Goal: Information Seeking & Learning: Find specific fact

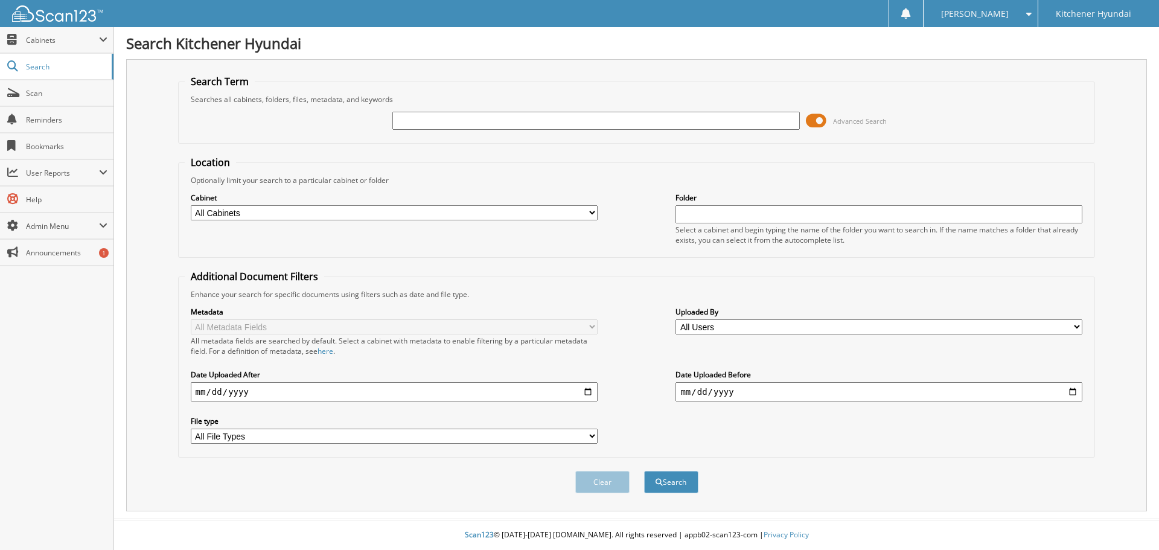
click at [448, 118] on input "text" at bounding box center [595, 121] width 407 height 18
click at [439, 122] on input "text" at bounding box center [595, 121] width 407 height 18
type input "ertem"
click at [644, 471] on button "Search" at bounding box center [671, 482] width 54 height 22
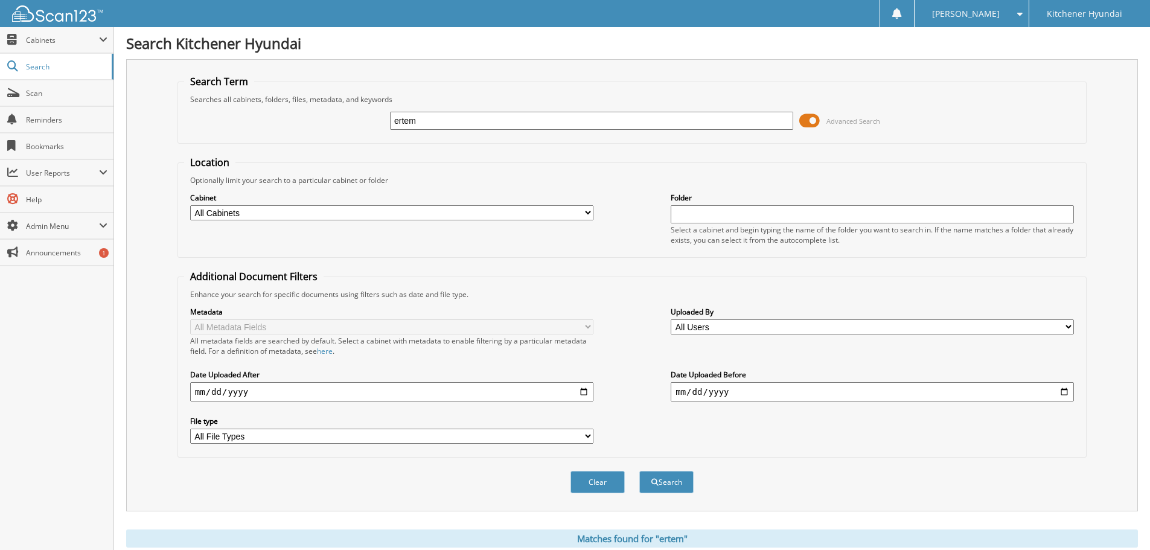
click at [467, 122] on input "ertem" at bounding box center [591, 121] width 403 height 18
click at [639, 471] on button "Search" at bounding box center [666, 482] width 54 height 22
click at [46, 42] on span "Cabinets" at bounding box center [62, 40] width 73 height 10
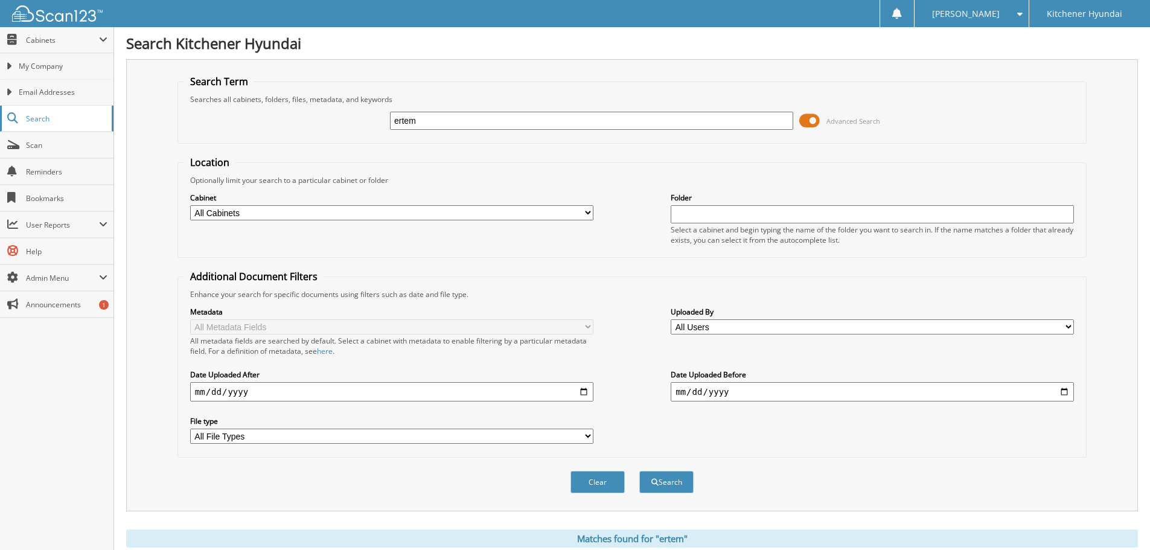
click at [55, 116] on span "Search" at bounding box center [66, 119] width 80 height 10
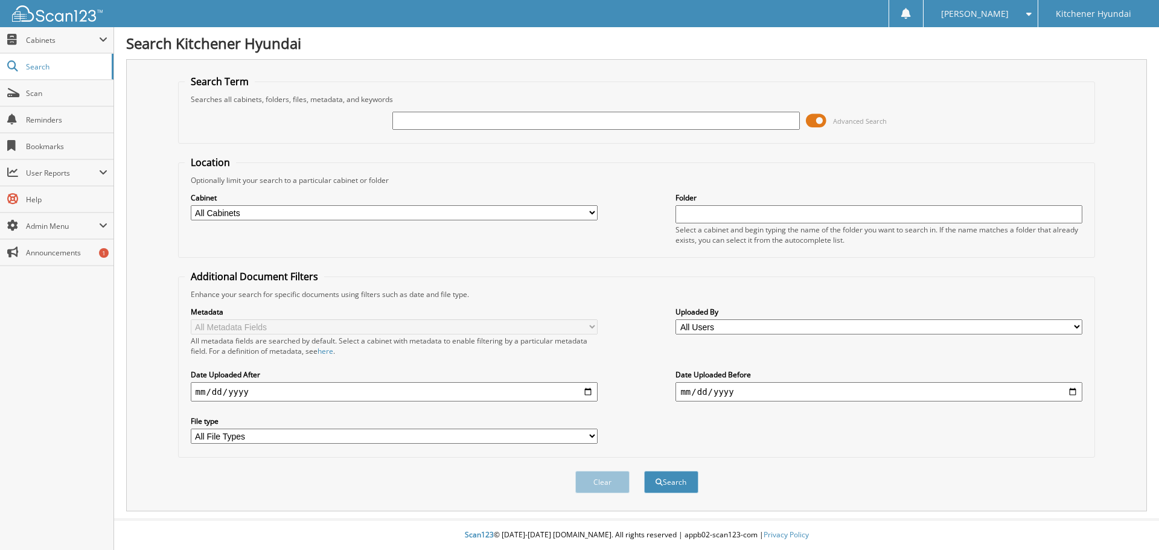
click at [424, 121] on input "text" at bounding box center [595, 121] width 407 height 18
click at [478, 118] on input "text" at bounding box center [595, 121] width 407 height 18
paste input "61668"
type input "61668"
click at [644, 471] on button "Search" at bounding box center [671, 482] width 54 height 22
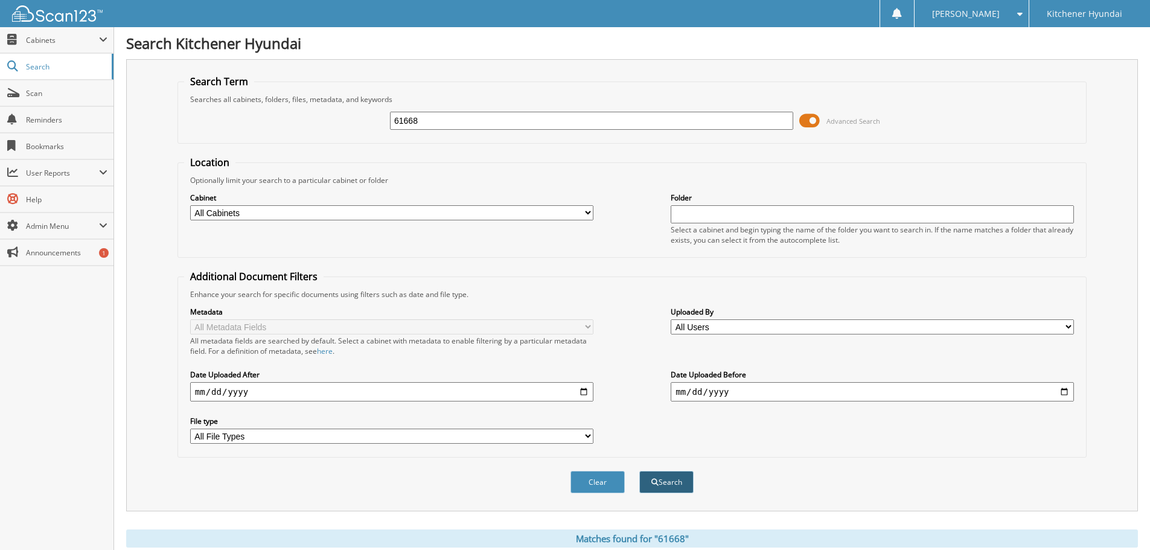
click at [684, 489] on button "Search" at bounding box center [666, 482] width 54 height 22
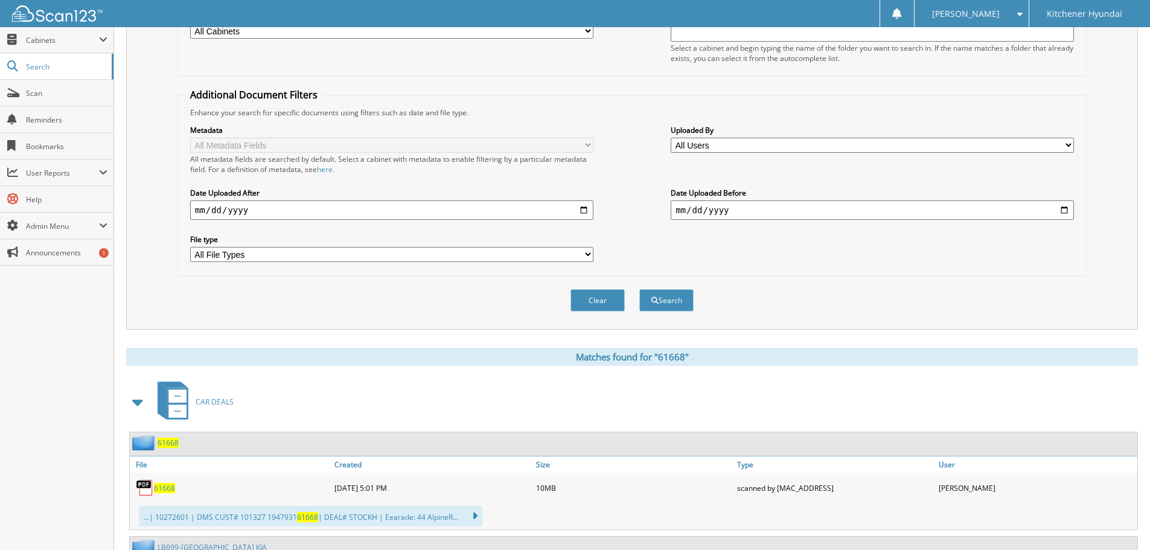
scroll to position [302, 0]
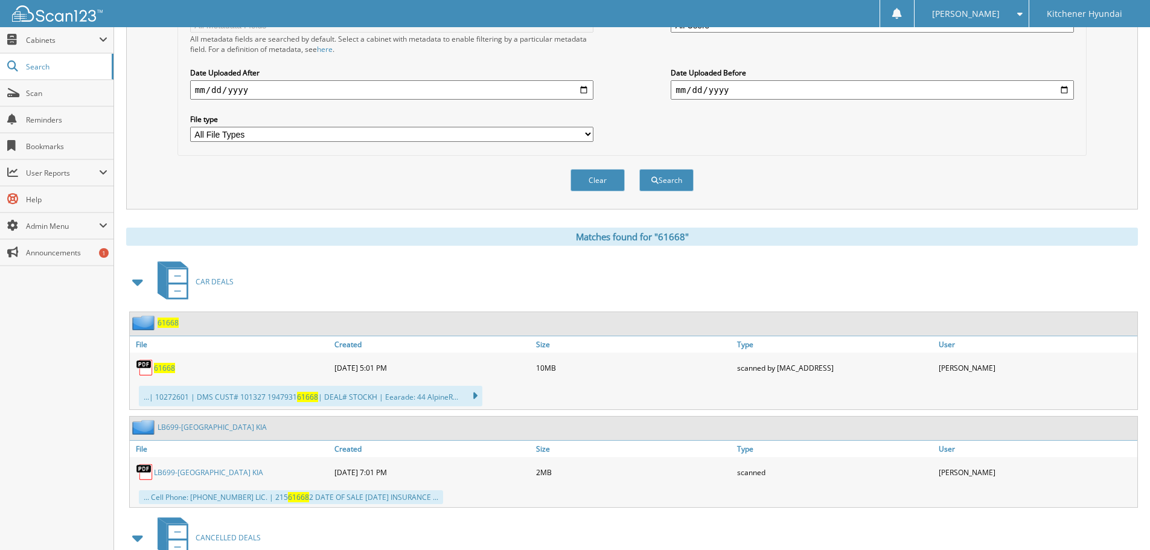
click at [166, 367] on span "61668" at bounding box center [164, 368] width 21 height 10
